Goal: Information Seeking & Learning: Check status

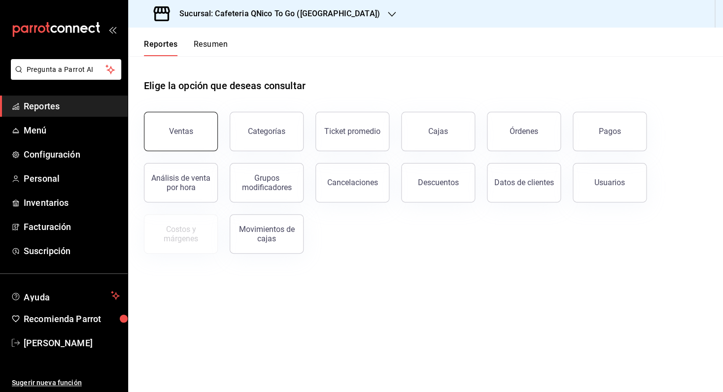
click at [191, 140] on button "Ventas" at bounding box center [181, 131] width 74 height 39
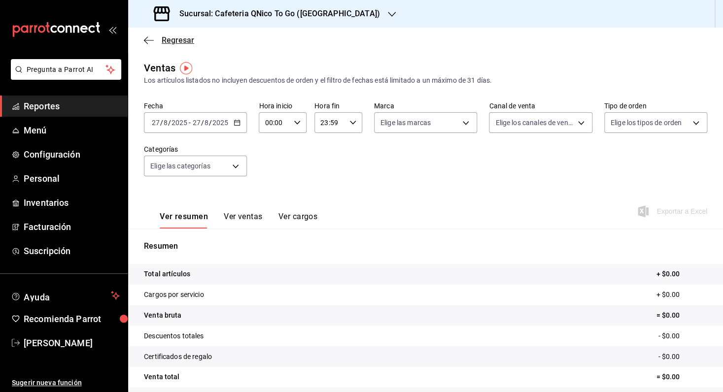
click at [181, 38] on span "Regresar" at bounding box center [178, 39] width 33 height 9
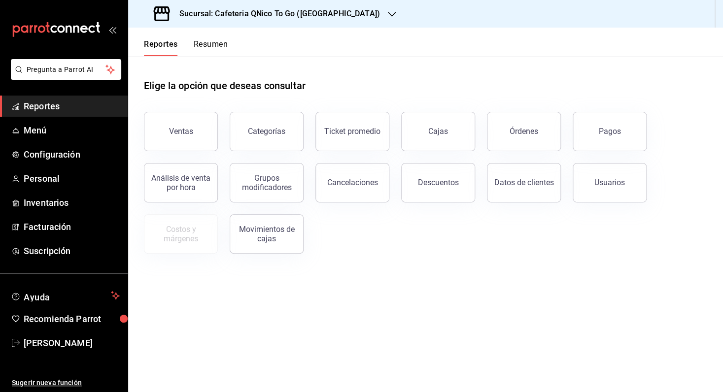
click at [214, 41] on button "Resumen" at bounding box center [211, 47] width 34 height 17
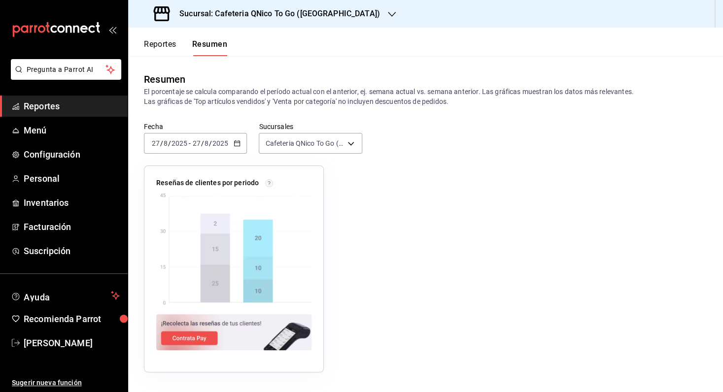
click at [291, 11] on h3 "Sucursal: Cafeteria QNico To Go ([GEOGRAPHIC_DATA])" at bounding box center [276, 14] width 209 height 12
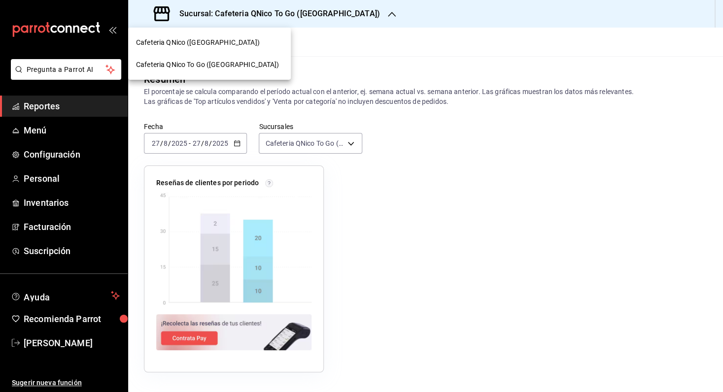
click at [260, 42] on div "Cafeteria QNico ([GEOGRAPHIC_DATA])" at bounding box center [209, 42] width 147 height 10
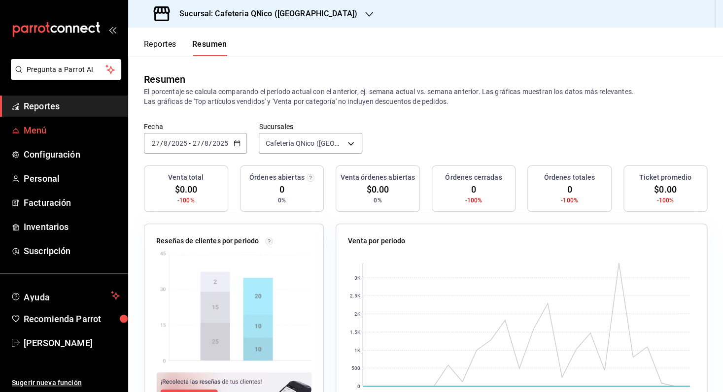
click at [47, 132] on span "Menú" at bounding box center [72, 130] width 96 height 13
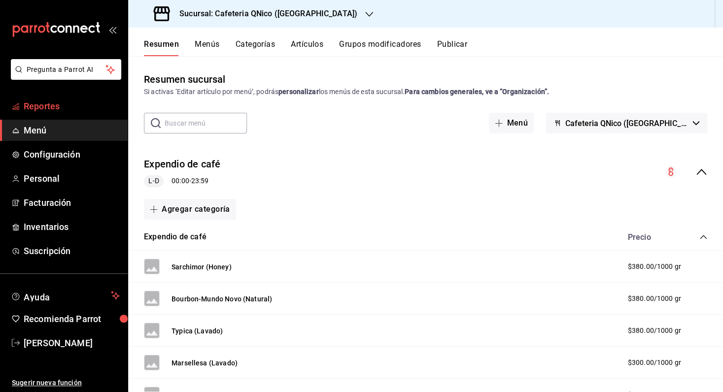
click at [59, 108] on span "Reportes" at bounding box center [72, 106] width 96 height 13
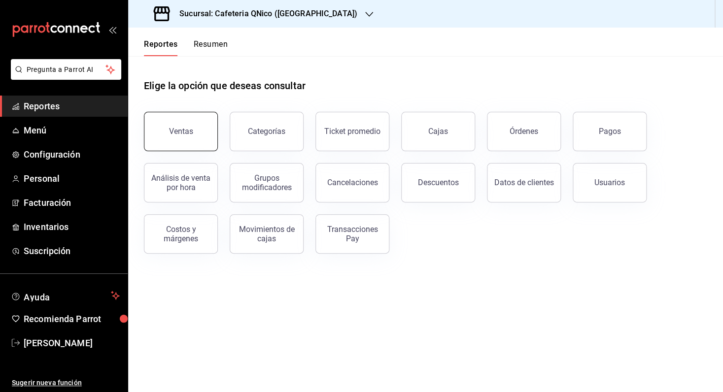
click at [185, 133] on div "Ventas" at bounding box center [181, 131] width 24 height 9
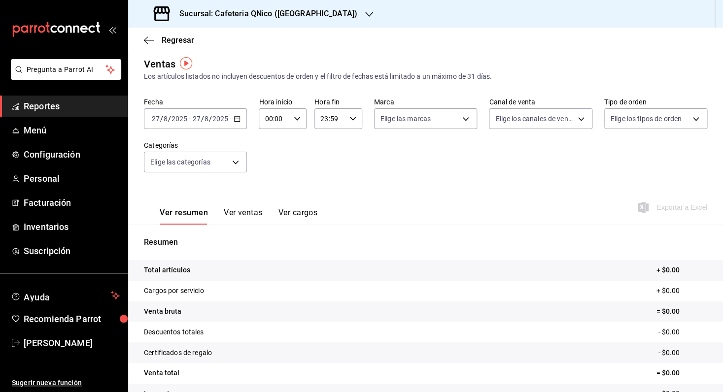
scroll to position [6, 0]
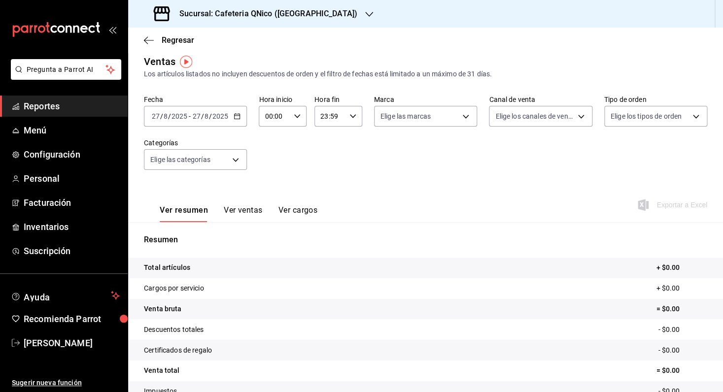
click at [238, 113] on icon "button" at bounding box center [237, 116] width 7 height 7
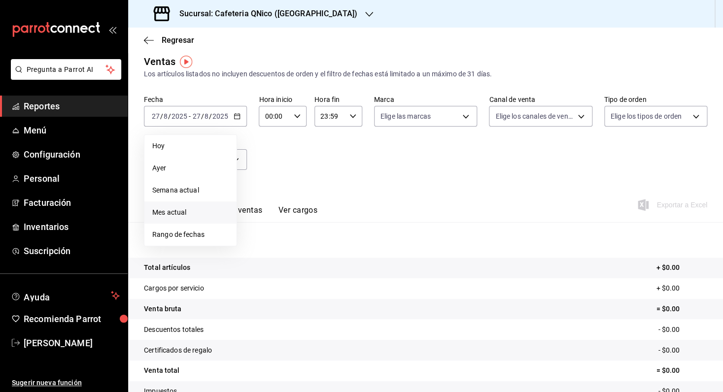
click at [184, 212] on span "Mes actual" at bounding box center [190, 213] width 76 height 10
